Goal: Task Accomplishment & Management: Manage account settings

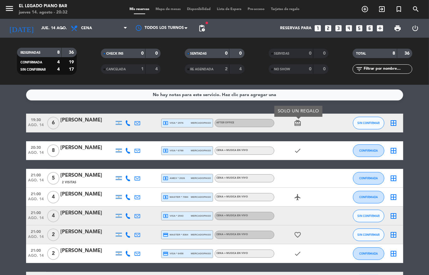
click at [76, 149] on div "[PERSON_NAME]" at bounding box center [87, 148] width 53 height 8
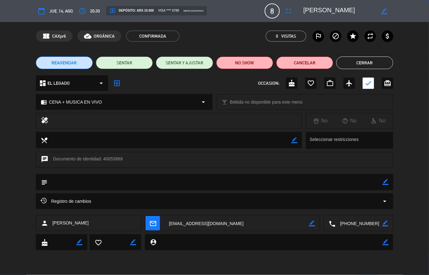
click at [372, 63] on button "Cerrar" at bounding box center [364, 63] width 57 height 13
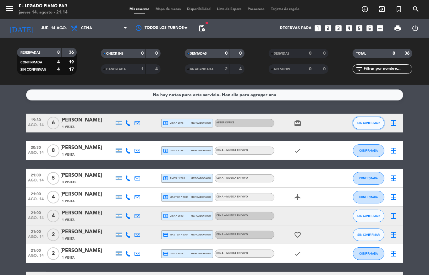
click at [362, 124] on span "SIN CONFIRMAR" at bounding box center [368, 122] width 22 height 3
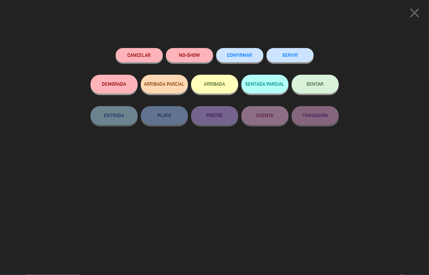
click at [215, 85] on button "ARRIBADA" at bounding box center [214, 84] width 47 height 19
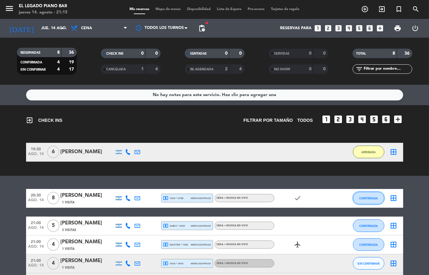
click at [362, 198] on span "CONFIRMADA" at bounding box center [368, 198] width 19 height 3
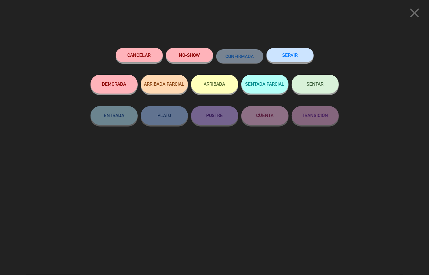
click at [215, 83] on button "ARRIBADA" at bounding box center [214, 84] width 47 height 19
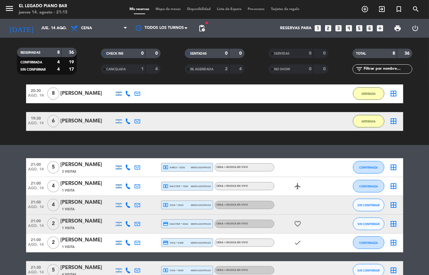
scroll to position [67, 0]
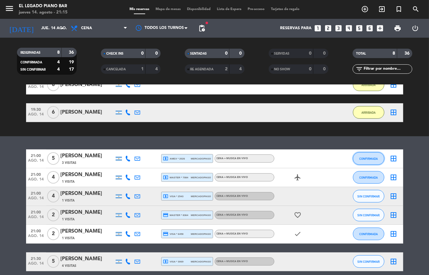
click at [363, 157] on span "CONFIRMADA" at bounding box center [368, 158] width 19 height 3
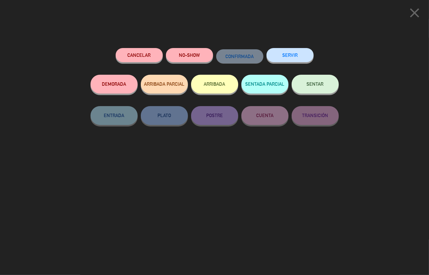
drag, startPoint x: 221, startPoint y: 84, endPoint x: 345, endPoint y: 78, distance: 123.9
click at [218, 84] on button "ARRIBADA" at bounding box center [214, 84] width 47 height 19
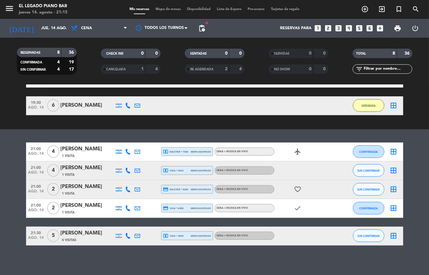
scroll to position [103, 0]
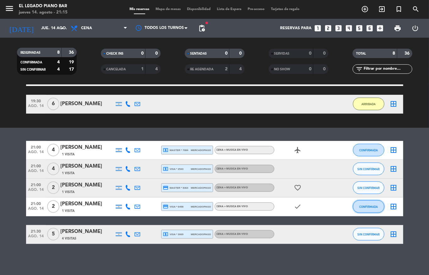
click at [369, 210] on button "CONFIRMADA" at bounding box center [368, 206] width 31 height 13
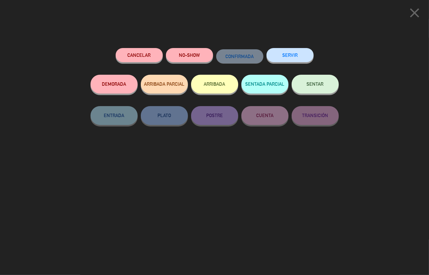
click at [229, 85] on button "ARRIBADA" at bounding box center [214, 84] width 47 height 19
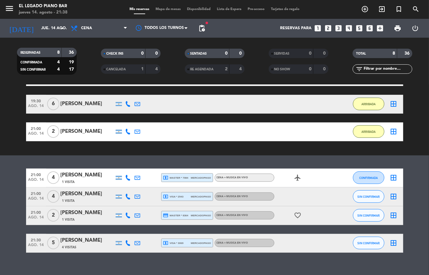
click at [77, 214] on div "[PERSON_NAME]" at bounding box center [87, 213] width 53 height 8
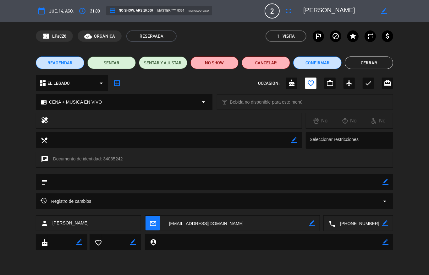
click at [375, 62] on edit-booking-info-modal "calendar_today jue. 14, ago. access_time 21:00 credit_card NO SHOW: ARS 10.000 …" at bounding box center [214, 137] width 429 height 275
click at [375, 62] on button "Cerrar" at bounding box center [368, 63] width 48 height 13
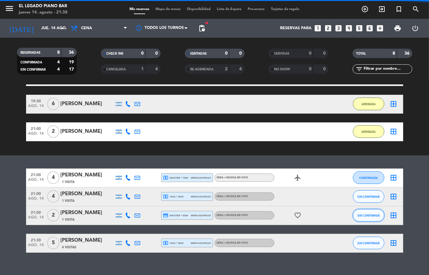
click at [363, 214] on span "SIN CONFIRMAR" at bounding box center [368, 215] width 22 height 3
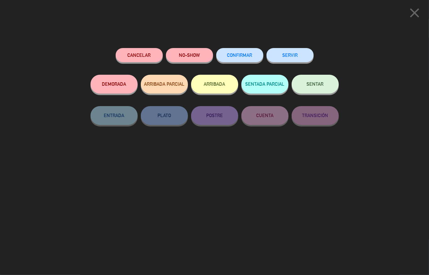
click at [415, 13] on icon "close" at bounding box center [414, 13] width 16 height 16
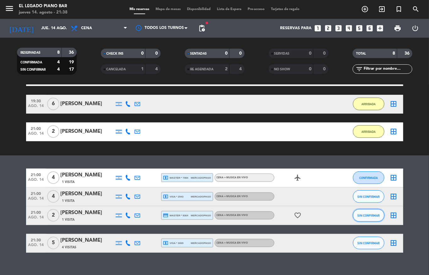
click at [359, 214] on span "SIN CONFIRMAR" at bounding box center [368, 215] width 22 height 3
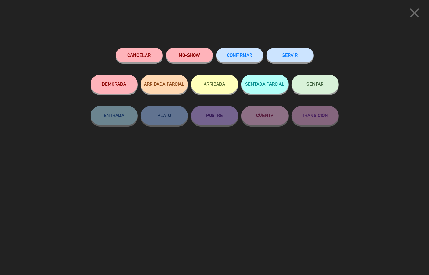
click at [226, 83] on button "ARRIBADA" at bounding box center [214, 84] width 47 height 19
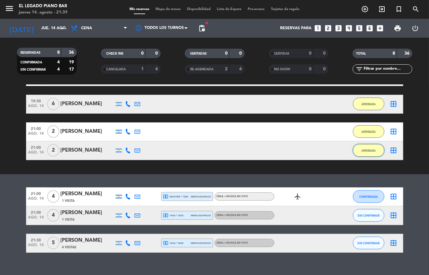
click at [367, 152] on span "ARRIBADA" at bounding box center [368, 150] width 14 height 3
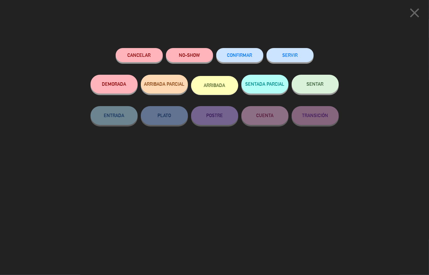
click at [412, 11] on icon "close" at bounding box center [414, 13] width 16 height 16
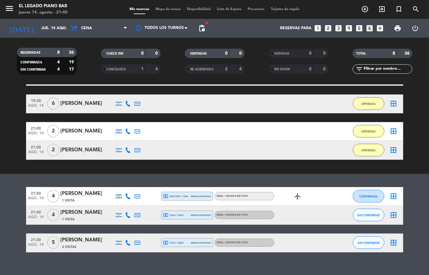
scroll to position [104, 0]
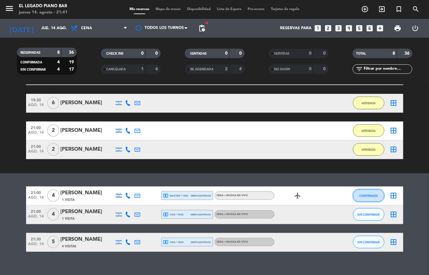
click at [358, 199] on button "CONFIRMADA" at bounding box center [368, 195] width 31 height 13
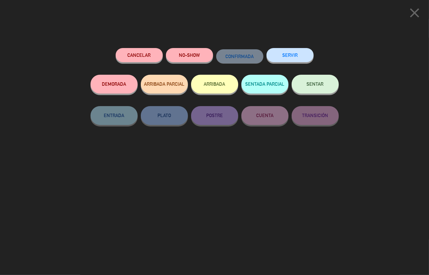
click at [220, 93] on button "ARRIBADA" at bounding box center [214, 84] width 47 height 19
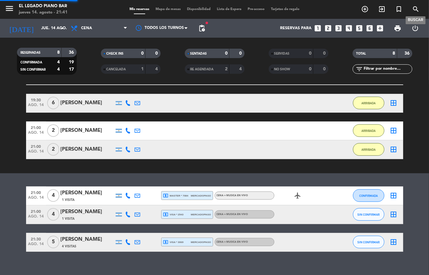
click at [416, 13] on icon "search" at bounding box center [416, 9] width 8 height 8
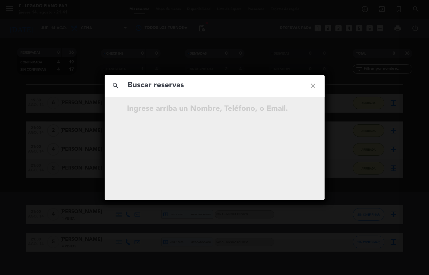
click at [311, 84] on icon "close" at bounding box center [313, 85] width 23 height 23
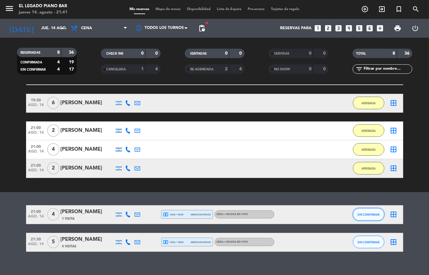
click at [360, 215] on span "SIN CONFIRMAR" at bounding box center [368, 214] width 22 height 3
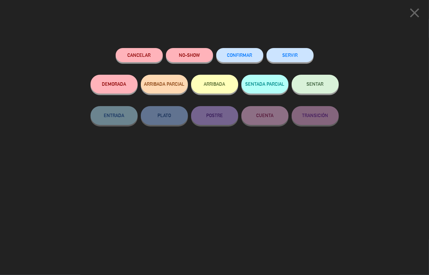
click at [145, 58] on button "Cancelar" at bounding box center [139, 55] width 47 height 14
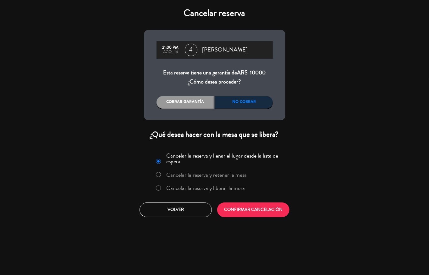
click at [199, 102] on div "Cobrar garantía" at bounding box center [184, 102] width 57 height 13
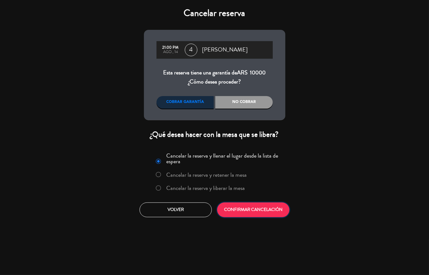
click at [269, 206] on button "CONFIRMAR CANCELACIÓN" at bounding box center [253, 209] width 72 height 15
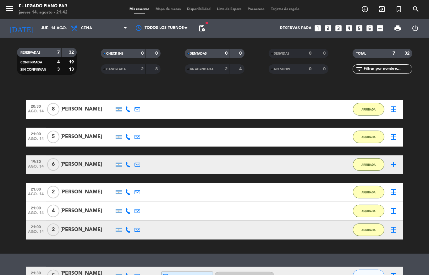
scroll to position [84, 0]
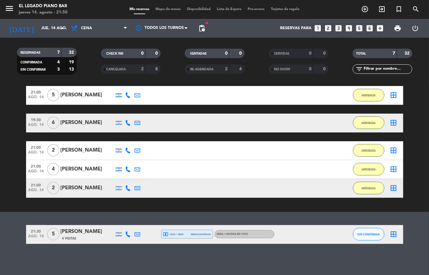
click at [51, 236] on span "5" at bounding box center [53, 234] width 12 height 13
click at [364, 234] on span "SIN CONFIRMAR" at bounding box center [368, 234] width 22 height 3
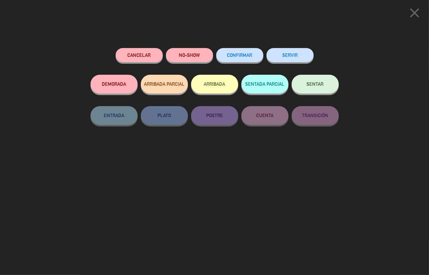
click at [223, 93] on button "ARRIBADA" at bounding box center [214, 84] width 47 height 19
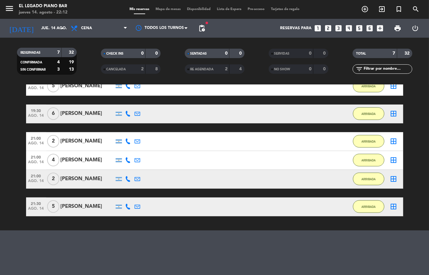
scroll to position [73, 0]
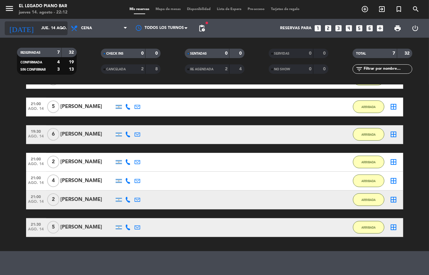
click at [41, 35] on div "[DATE] jue. 14 ago. arrow_drop_down" at bounding box center [36, 28] width 63 height 14
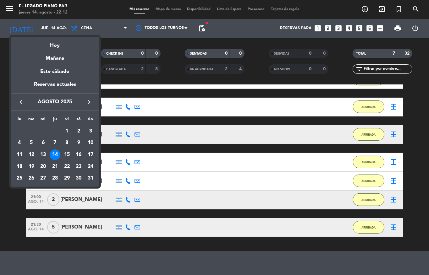
click at [69, 155] on div "15" at bounding box center [67, 154] width 11 height 11
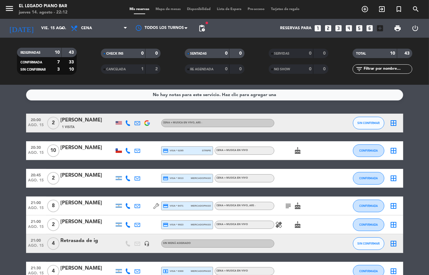
scroll to position [42, 0]
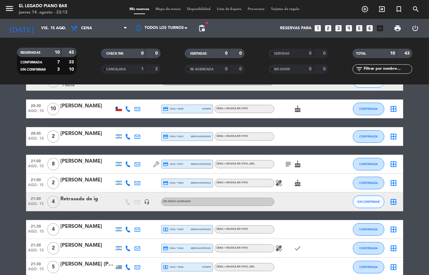
click at [284, 164] on icon "subject" at bounding box center [288, 164] width 8 height 8
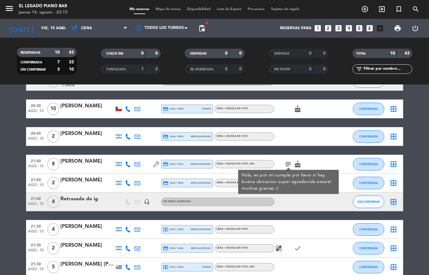
click at [284, 164] on icon "subject" at bounding box center [288, 164] width 8 height 8
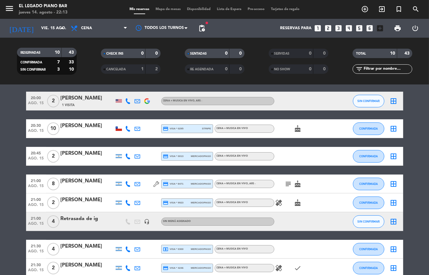
scroll to position [0, 0]
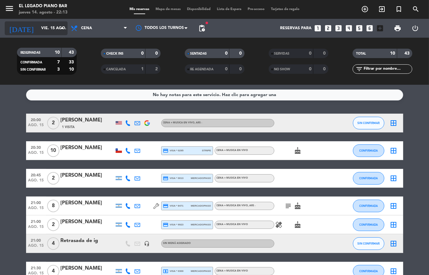
click at [35, 22] on div "[DATE] vie. 15 ago. arrow_drop_down" at bounding box center [36, 28] width 63 height 14
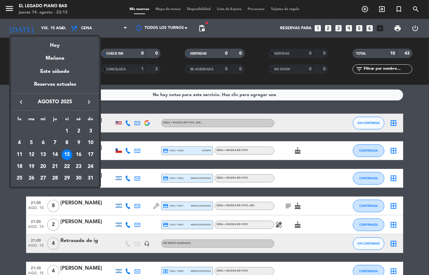
click at [80, 151] on div "16" at bounding box center [78, 154] width 11 height 11
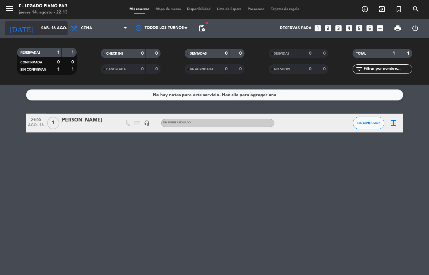
click at [58, 31] on icon "arrow_drop_down" at bounding box center [62, 28] width 8 height 8
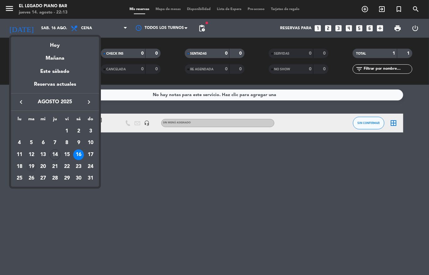
click at [31, 165] on div "19" at bounding box center [31, 166] width 11 height 11
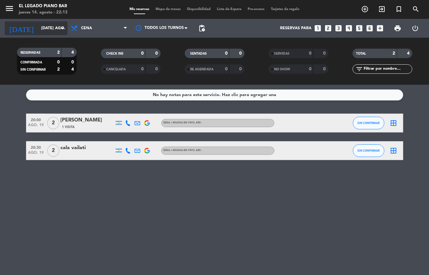
click at [57, 30] on input "[DATE] ago." at bounding box center [64, 28] width 53 height 11
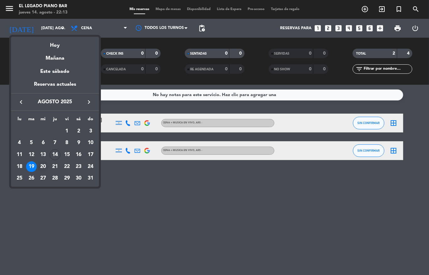
click at [44, 166] on div "20" at bounding box center [43, 166] width 11 height 11
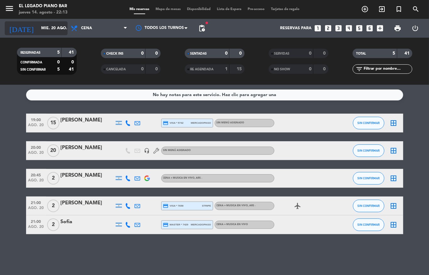
click at [50, 34] on div "[DATE] mié. 20 ago. arrow_drop_down" at bounding box center [36, 28] width 63 height 14
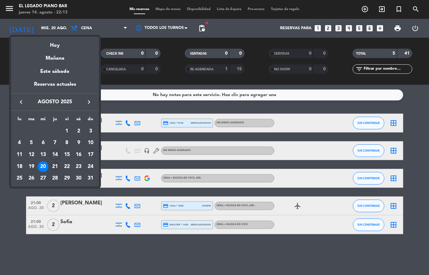
click at [52, 166] on div "21" at bounding box center [55, 166] width 11 height 11
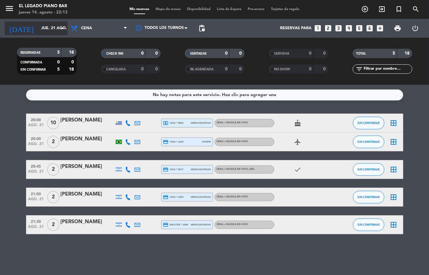
click at [21, 32] on icon "[DATE]" at bounding box center [21, 28] width 33 height 14
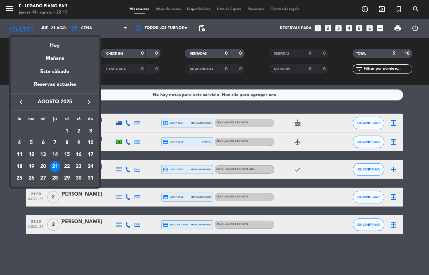
click at [64, 164] on div "22" at bounding box center [67, 166] width 11 height 11
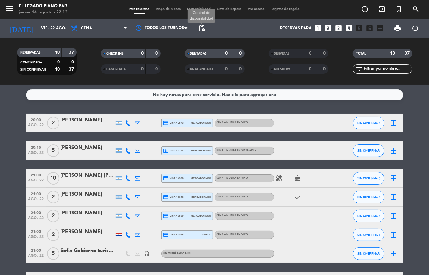
click at [200, 25] on span "pending_actions" at bounding box center [202, 28] width 8 height 8
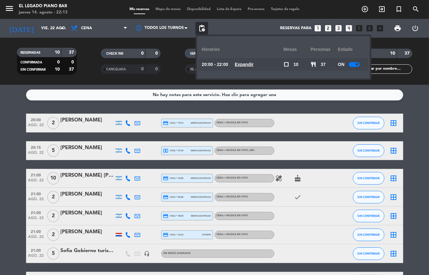
drag, startPoint x: 200, startPoint y: 25, endPoint x: 84, endPoint y: 45, distance: 117.7
click at [199, 27] on span "pending_actions" at bounding box center [202, 28] width 8 height 8
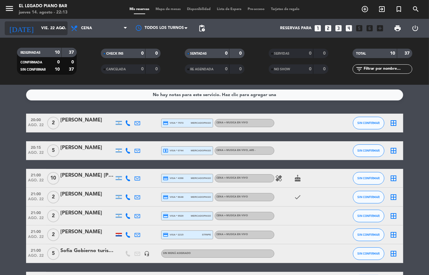
click at [41, 24] on input "vie. 22 ago." at bounding box center [64, 28] width 53 height 11
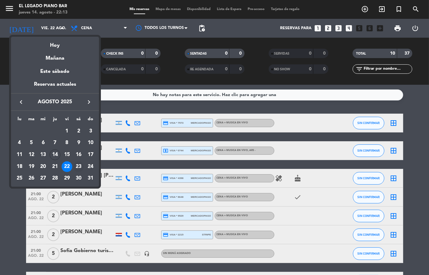
click at [78, 166] on div "23" at bounding box center [78, 166] width 11 height 11
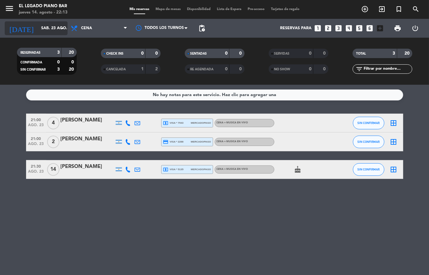
click at [40, 29] on input "sáb. 23 ago." at bounding box center [64, 28] width 53 height 11
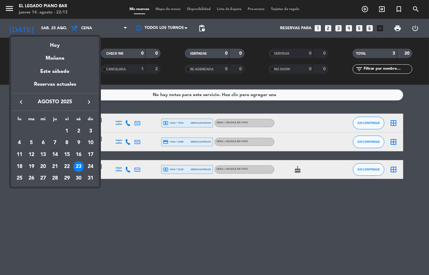
click at [36, 166] on div "19" at bounding box center [31, 166] width 11 height 11
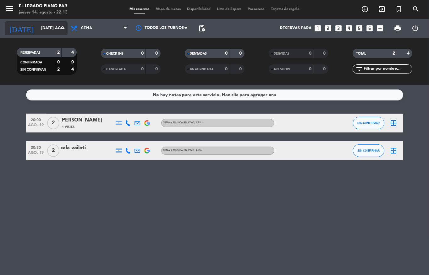
click at [38, 27] on input "[DATE] ago." at bounding box center [64, 28] width 53 height 11
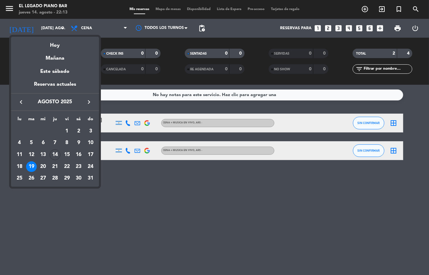
drag, startPoint x: 32, startPoint y: 178, endPoint x: 54, endPoint y: 110, distance: 72.3
click at [32, 178] on div "26" at bounding box center [31, 178] width 11 height 11
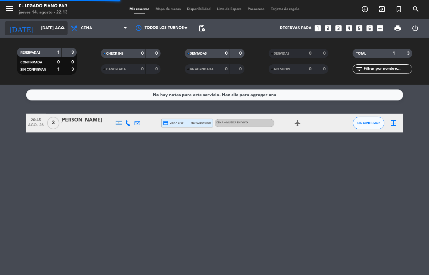
click at [50, 27] on input "[DATE] ago." at bounding box center [64, 28] width 53 height 11
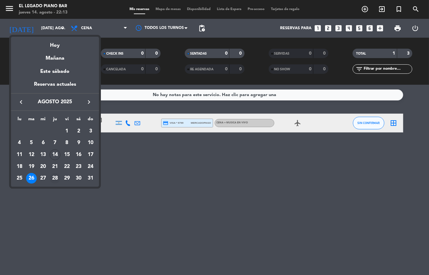
click at [49, 176] on td "28" at bounding box center [55, 178] width 12 height 12
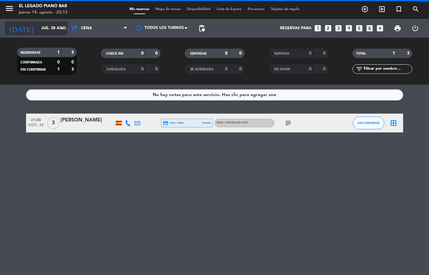
click at [54, 30] on input "jue. 28 ago." at bounding box center [64, 28] width 53 height 11
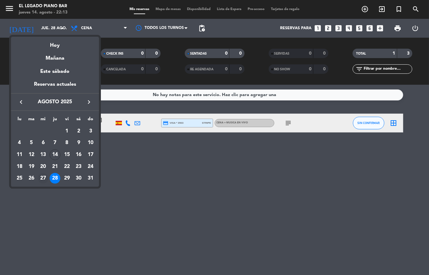
click at [44, 180] on div "27" at bounding box center [43, 178] width 11 height 11
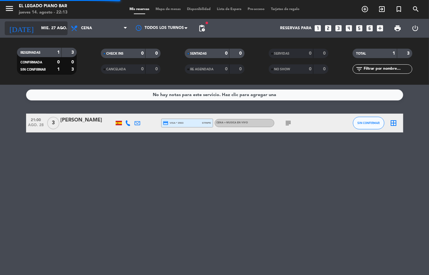
click at [56, 27] on input "mié. 27 ago." at bounding box center [64, 28] width 53 height 11
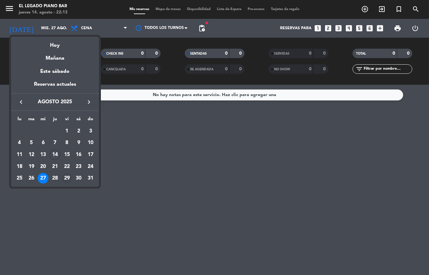
click at [69, 181] on div "29" at bounding box center [67, 178] width 11 height 11
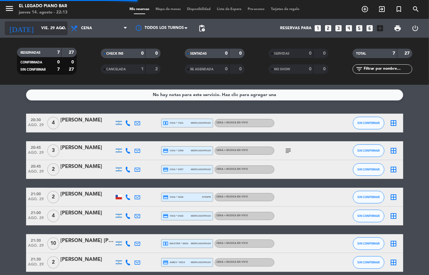
click at [47, 24] on input "vie. 29 ago." at bounding box center [64, 28] width 53 height 11
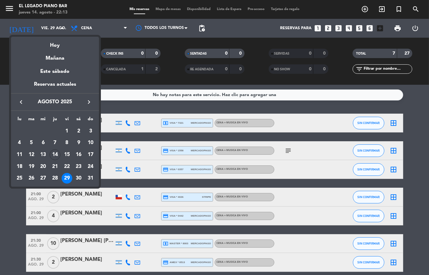
click at [110, 182] on div at bounding box center [214, 137] width 429 height 275
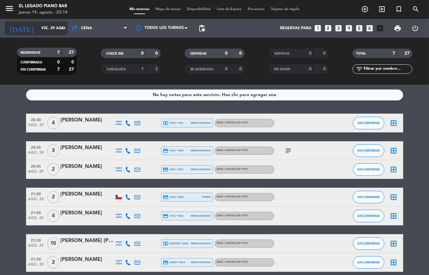
click at [50, 33] on input "vie. 29 ago." at bounding box center [64, 28] width 53 height 11
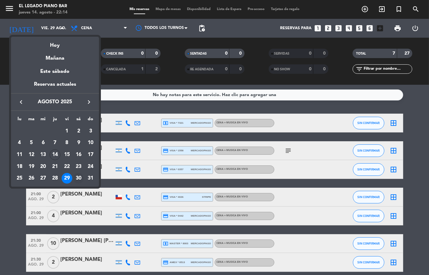
click at [80, 180] on div "30" at bounding box center [78, 178] width 11 height 11
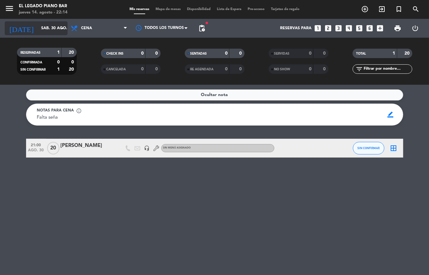
click at [51, 28] on input "sáb. 30 ago." at bounding box center [64, 28] width 53 height 11
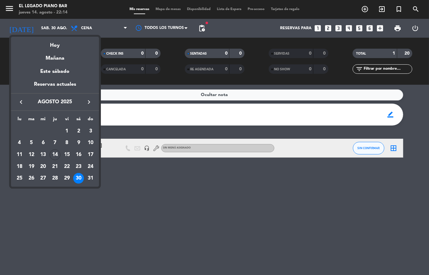
click at [112, 231] on div at bounding box center [214, 137] width 429 height 275
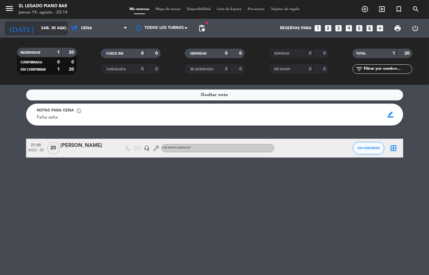
click at [50, 30] on input "sáb. 30 ago." at bounding box center [64, 28] width 53 height 11
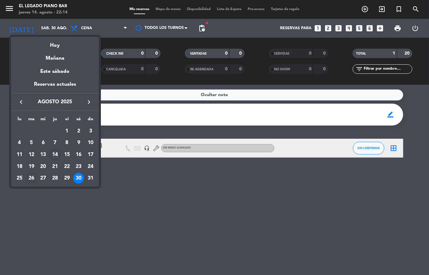
click at [36, 178] on td "26" at bounding box center [31, 178] width 12 height 12
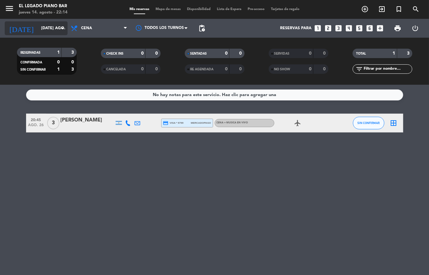
click at [53, 21] on div "[DATE] [DATE] ago. arrow_drop_down" at bounding box center [36, 28] width 63 height 14
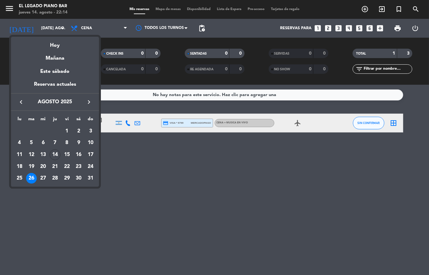
drag, startPoint x: 264, startPoint y: 181, endPoint x: 281, endPoint y: 153, distance: 32.9
click at [264, 180] on div at bounding box center [214, 137] width 429 height 275
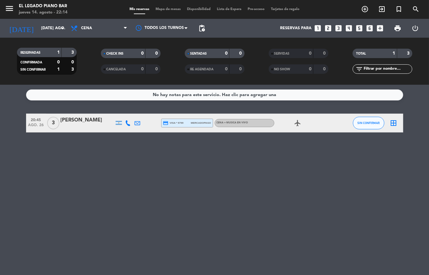
click at [295, 121] on icon "airplanemode_active" at bounding box center [298, 123] width 8 height 8
click at [38, 26] on input "[DATE] ago." at bounding box center [64, 28] width 53 height 11
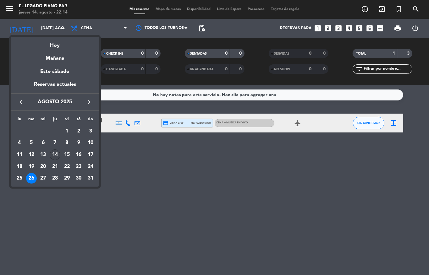
click at [51, 157] on div "14" at bounding box center [55, 154] width 11 height 11
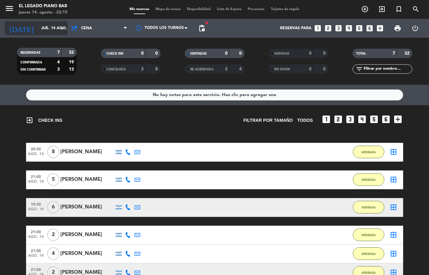
click at [48, 24] on input "jue. 14 ago." at bounding box center [64, 28] width 53 height 11
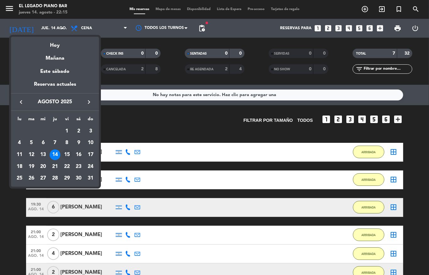
click at [65, 154] on div "15" at bounding box center [67, 154] width 11 height 11
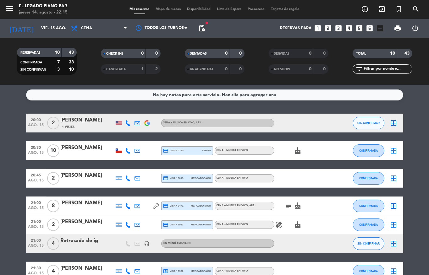
click at [116, 151] on div at bounding box center [119, 150] width 6 height 4
click at [116, 150] on div at bounding box center [119, 150] width 6 height 4
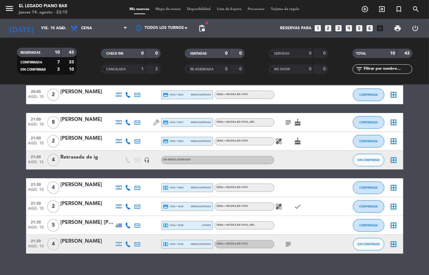
scroll to position [42, 0]
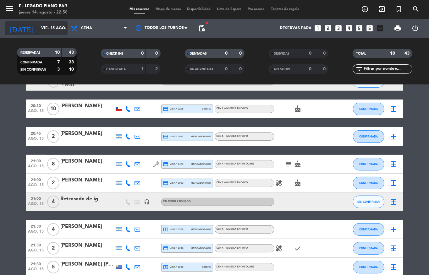
click at [38, 27] on input "vie. 15 ago." at bounding box center [64, 28] width 53 height 11
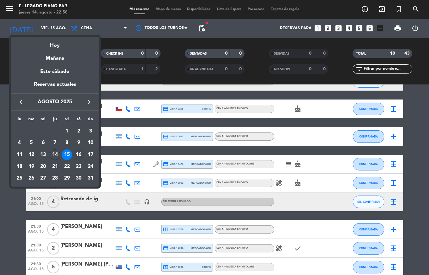
click at [82, 156] on div "16" at bounding box center [78, 154] width 11 height 11
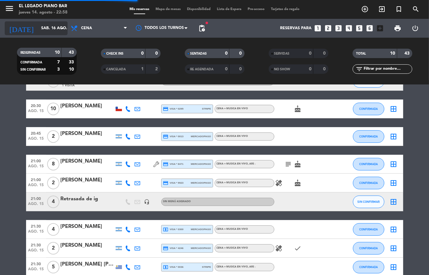
click at [55, 33] on input "sáb. 16 ago." at bounding box center [64, 28] width 53 height 11
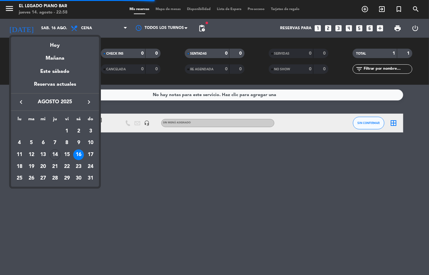
scroll to position [0, 0]
click at [69, 151] on div "15" at bounding box center [67, 154] width 11 height 11
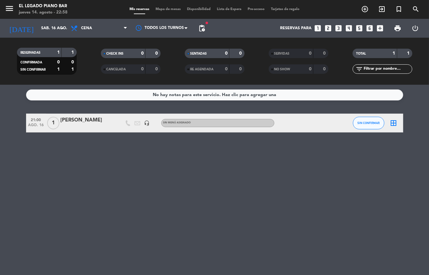
type input "vie. 15 ago."
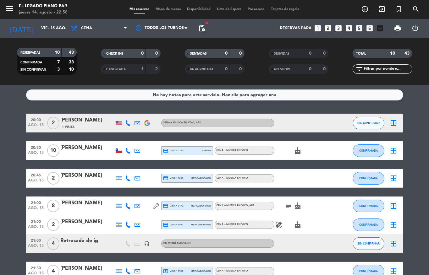
click at [285, 206] on icon "subject" at bounding box center [288, 206] width 8 height 8
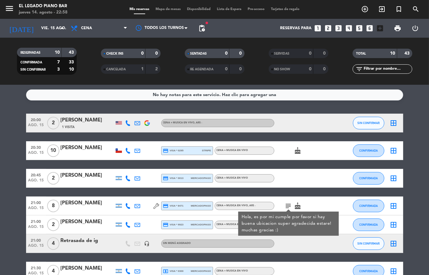
click at [285, 205] on icon "subject" at bounding box center [288, 206] width 8 height 8
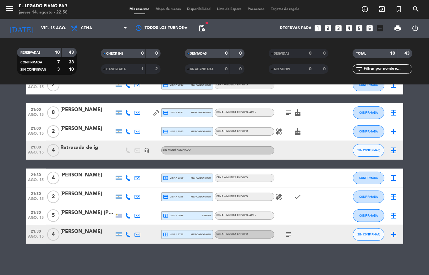
scroll to position [94, 0]
click at [285, 230] on icon "subject" at bounding box center [288, 234] width 8 height 8
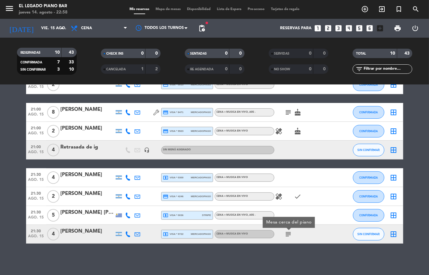
click at [286, 232] on icon "subject" at bounding box center [288, 234] width 8 height 8
click at [294, 196] on icon "check" at bounding box center [298, 197] width 8 height 8
click at [275, 196] on icon "healing" at bounding box center [279, 197] width 8 height 8
click at [275, 131] on icon "healing" at bounding box center [279, 131] width 8 height 8
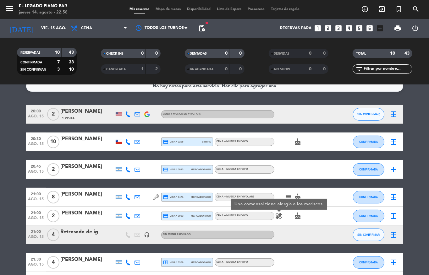
scroll to position [0, 0]
